Goal: Navigation & Orientation: Find specific page/section

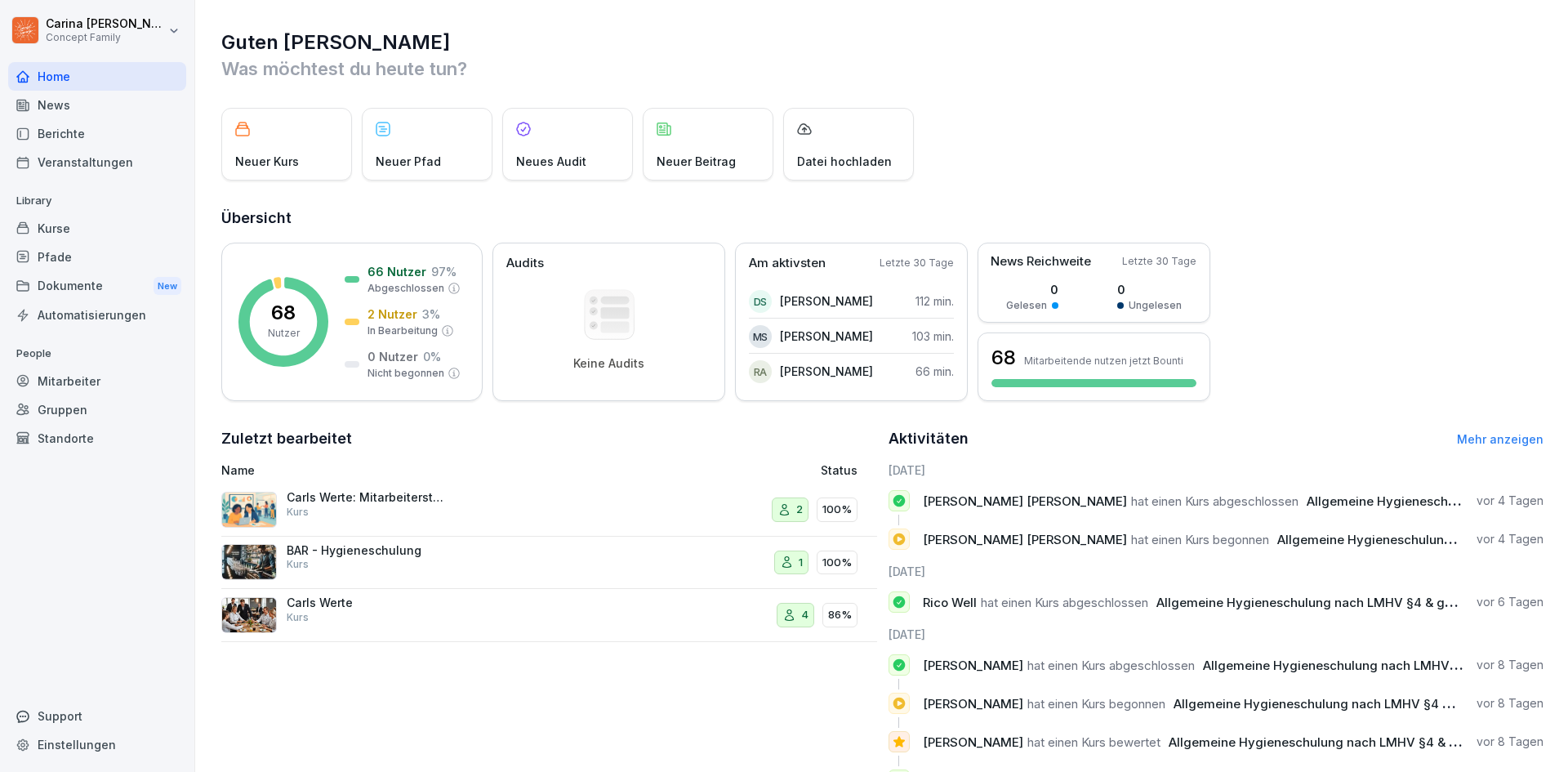
click at [74, 231] on div "Kurse" at bounding box center [97, 228] width 178 height 29
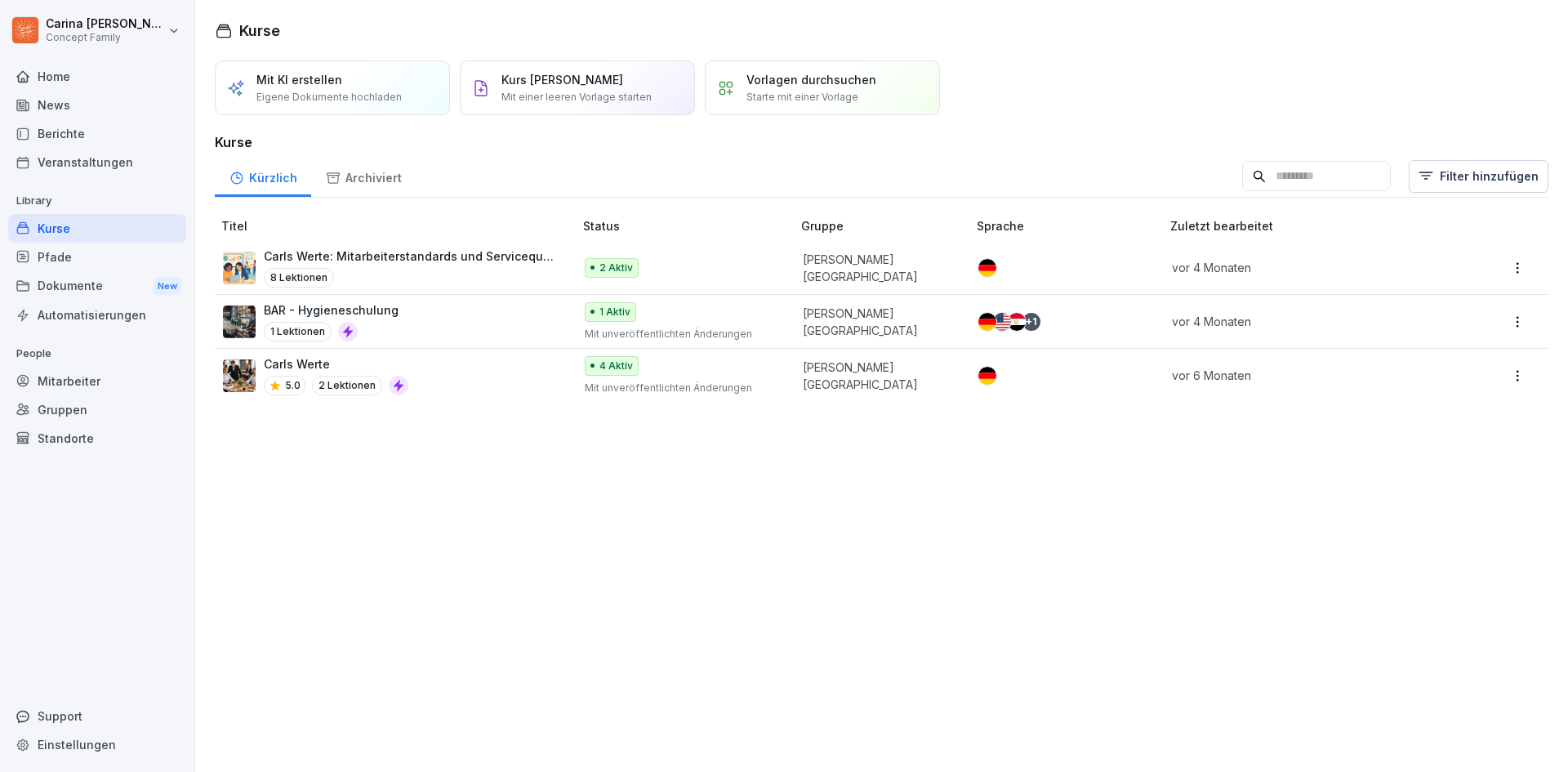
click at [90, 139] on div "Berichte" at bounding box center [97, 133] width 178 height 29
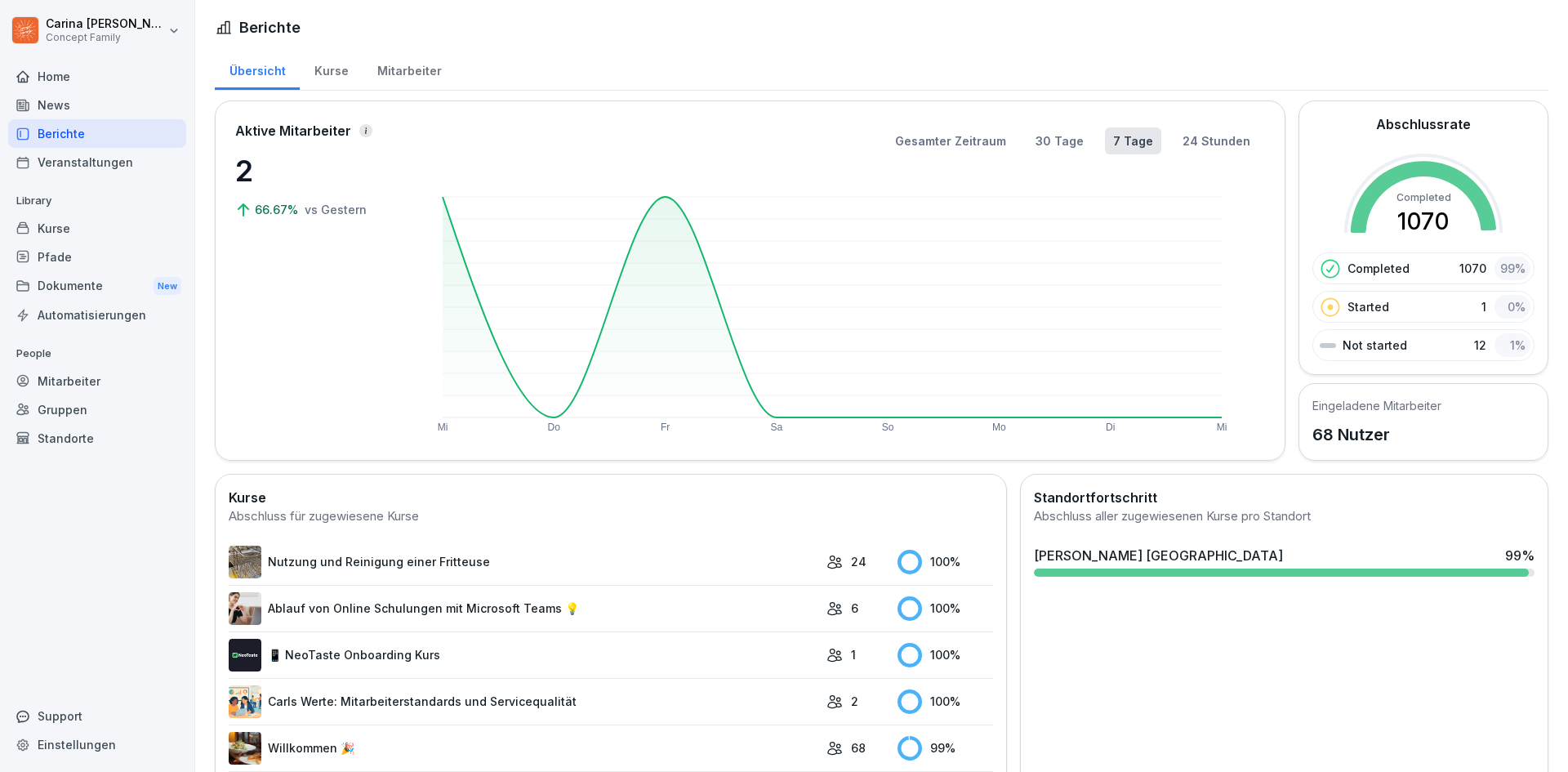
click at [404, 74] on div "Mitarbeiter" at bounding box center [409, 69] width 93 height 42
